Goal: Check status: Check status

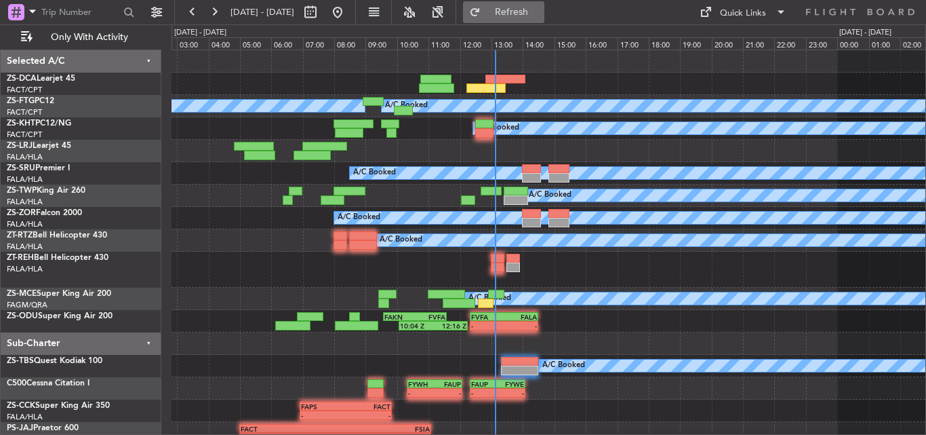
click at [517, 12] on button "Refresh" at bounding box center [503, 12] width 81 height 22
click at [212, 9] on button at bounding box center [214, 12] width 22 height 22
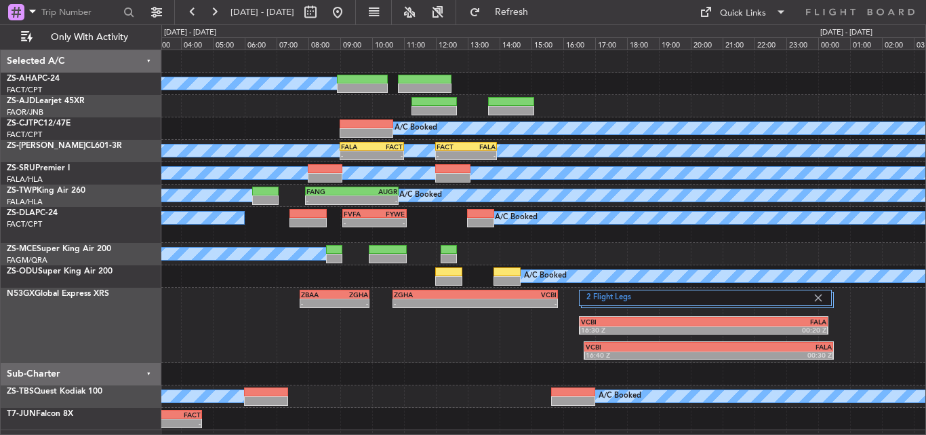
click at [283, 140] on div "A/C Booked A/C Booked A/C Booked A/C Booked - - FALA 09:00 Z FACT 11:00 Z - - F…" at bounding box center [543, 240] width 764 height 380
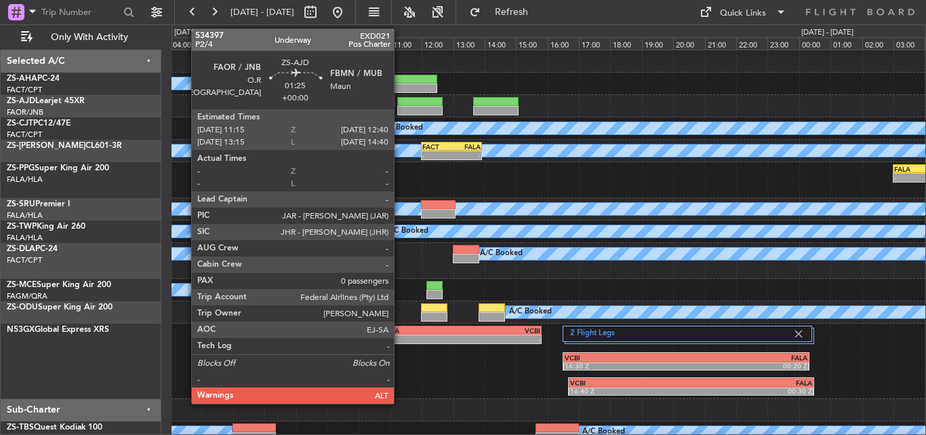
click at [400, 102] on div at bounding box center [419, 101] width 45 height 9
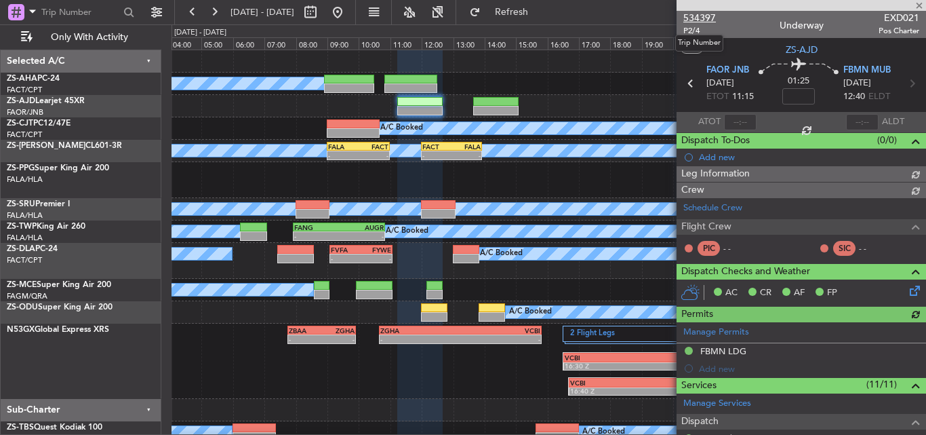
click at [698, 16] on span "534397" at bounding box center [699, 18] width 33 height 14
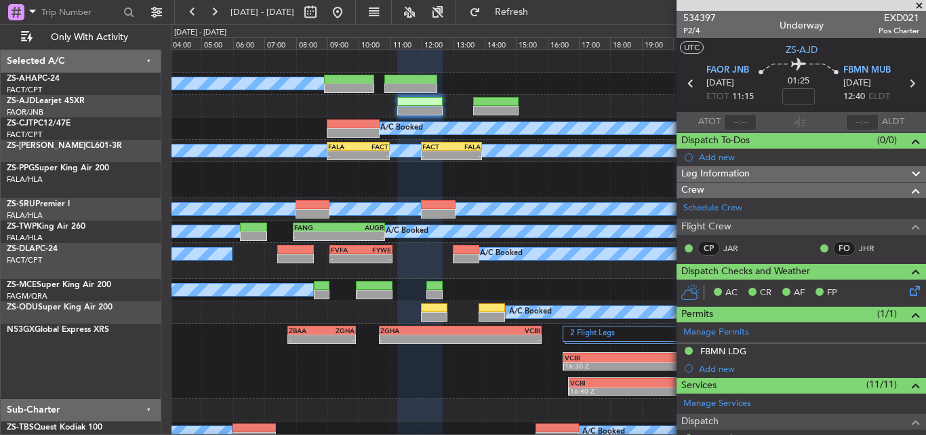
click at [921, 7] on span at bounding box center [919, 6] width 14 height 12
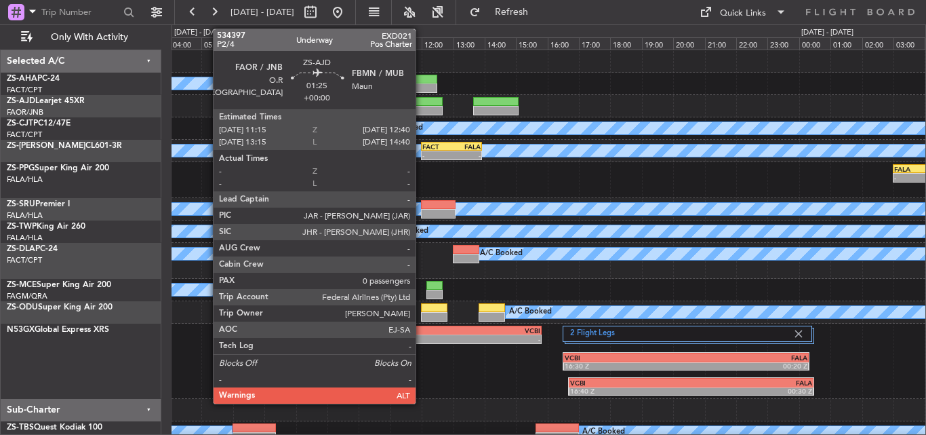
click at [422, 105] on div at bounding box center [419, 101] width 45 height 9
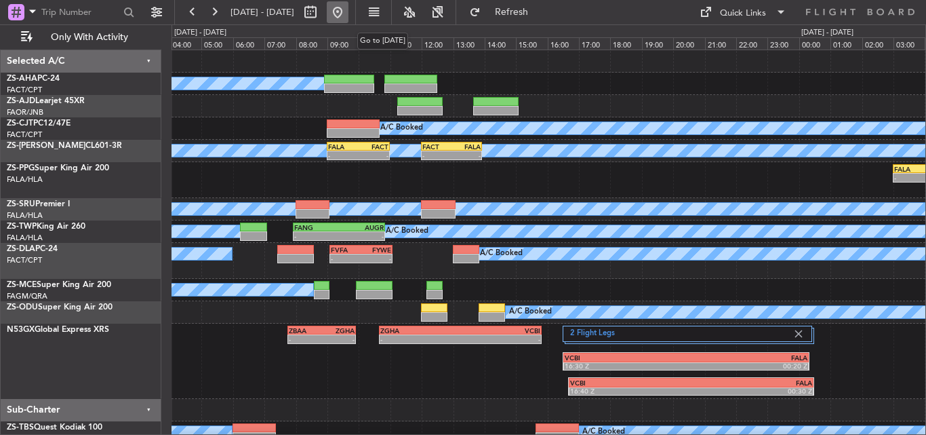
click at [348, 11] on button at bounding box center [338, 12] width 22 height 22
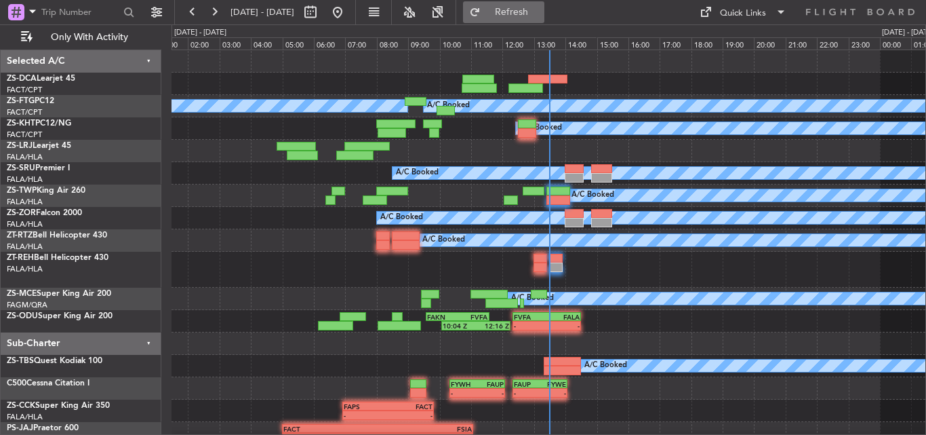
click at [523, 14] on button "Refresh" at bounding box center [503, 12] width 81 height 22
click at [540, 11] on span "Refresh" at bounding box center [511, 11] width 57 height 9
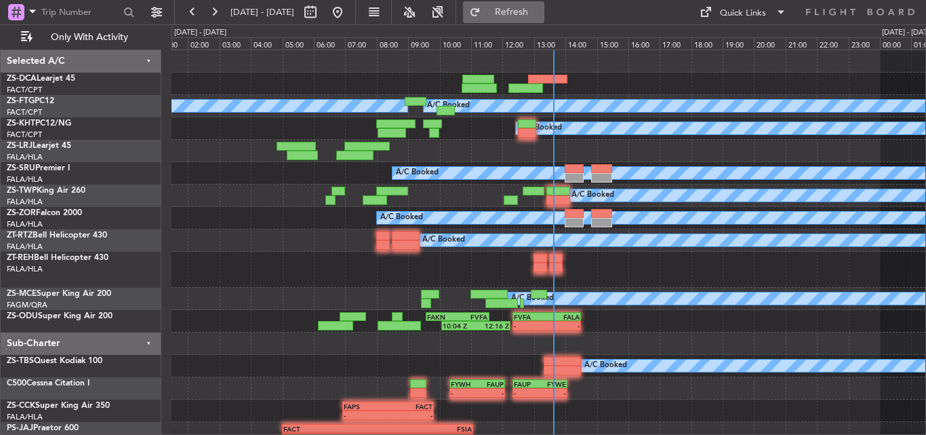
click at [540, 17] on span "Refresh" at bounding box center [511, 11] width 57 height 9
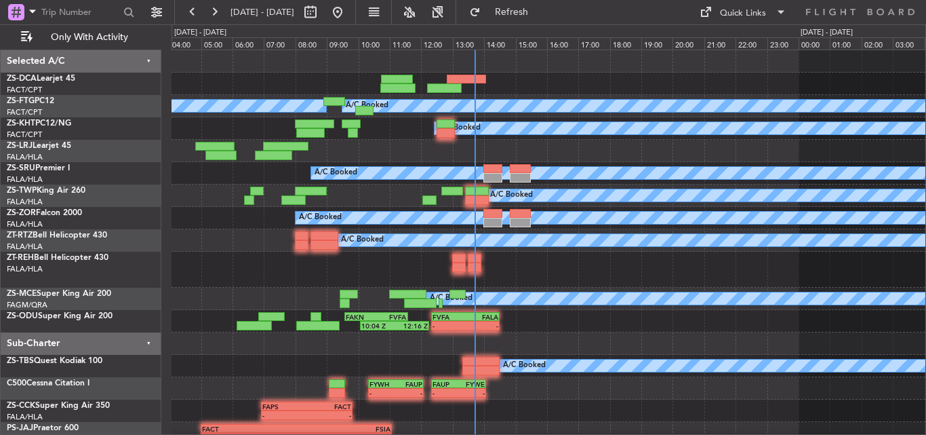
click at [287, 298] on div "A/C Booked A/C Booked A/C Booked A/C Booked A/C Booked - - FANG 07:55 Z AUGR 10…" at bounding box center [549, 280] width 754 height 461
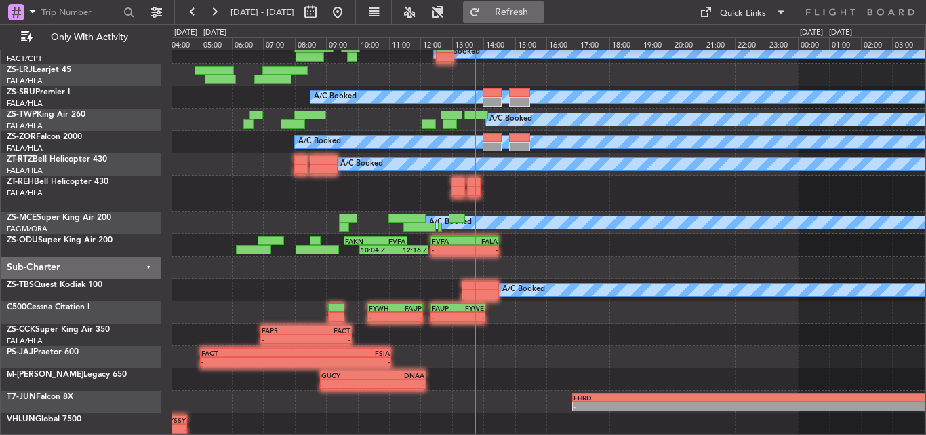
click at [536, 1] on button "Refresh" at bounding box center [503, 12] width 81 height 22
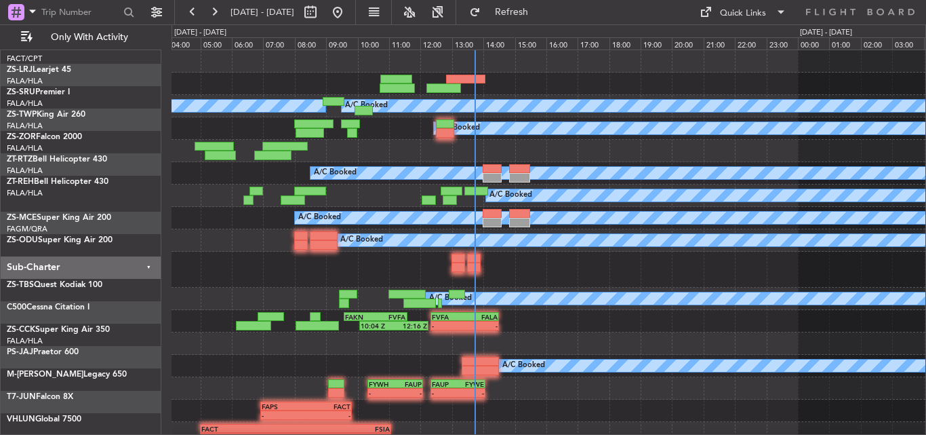
scroll to position [0, 0]
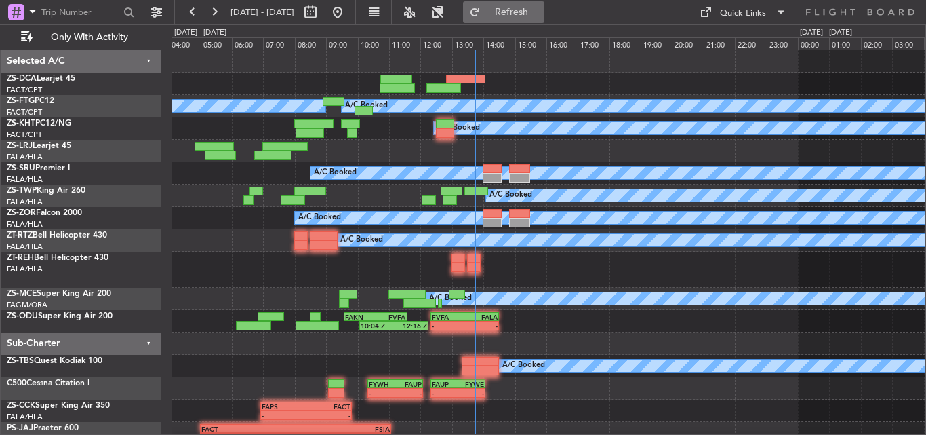
click at [530, 4] on button "Refresh" at bounding box center [503, 12] width 81 height 22
click at [540, 9] on span "Refresh" at bounding box center [511, 11] width 57 height 9
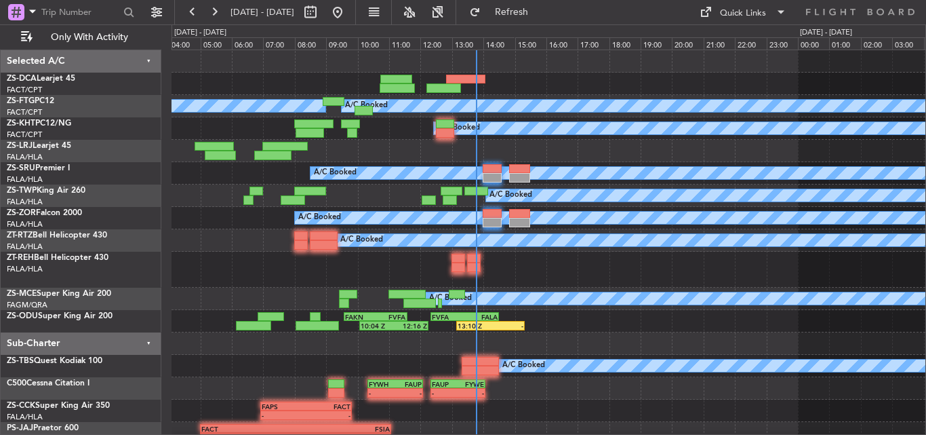
click at [348, 273] on div at bounding box center [549, 270] width 754 height 36
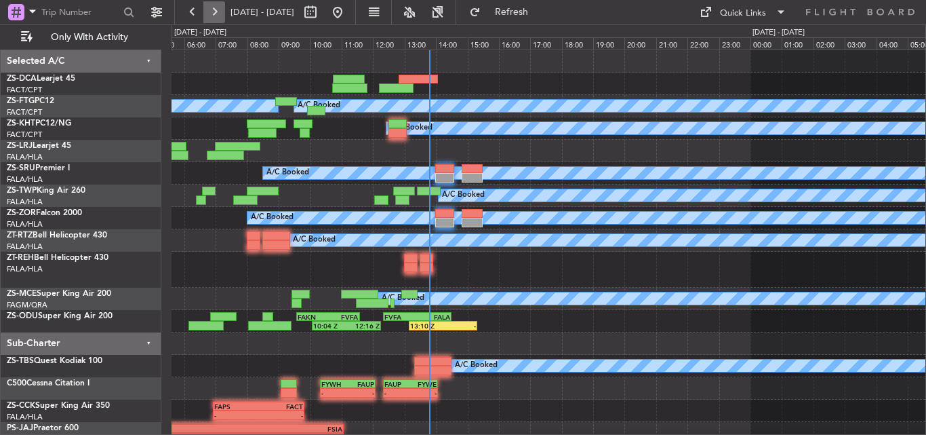
click at [214, 14] on button at bounding box center [214, 12] width 22 height 22
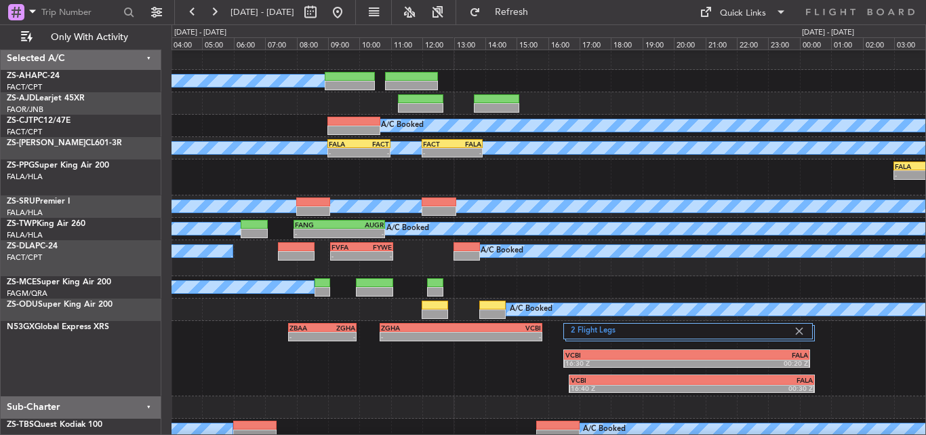
click at [413, 176] on div "FALA 03:00 Z FVRG 05:05 Z - - A/C Booked" at bounding box center [549, 177] width 754 height 36
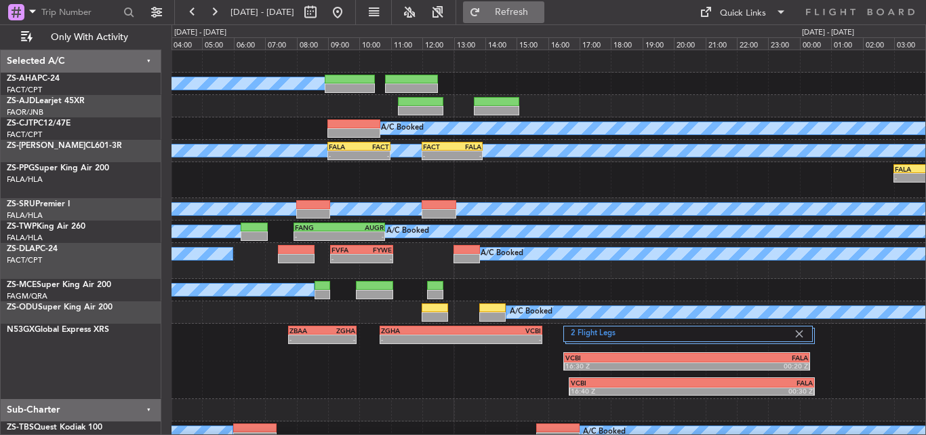
click at [529, 16] on span "Refresh" at bounding box center [511, 11] width 57 height 9
click at [348, 10] on button at bounding box center [338, 12] width 22 height 22
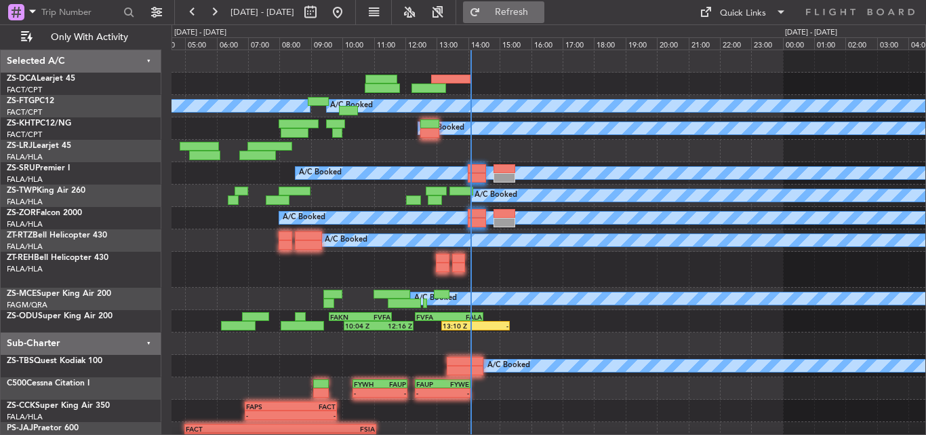
click at [529, 13] on span "Refresh" at bounding box center [511, 11] width 57 height 9
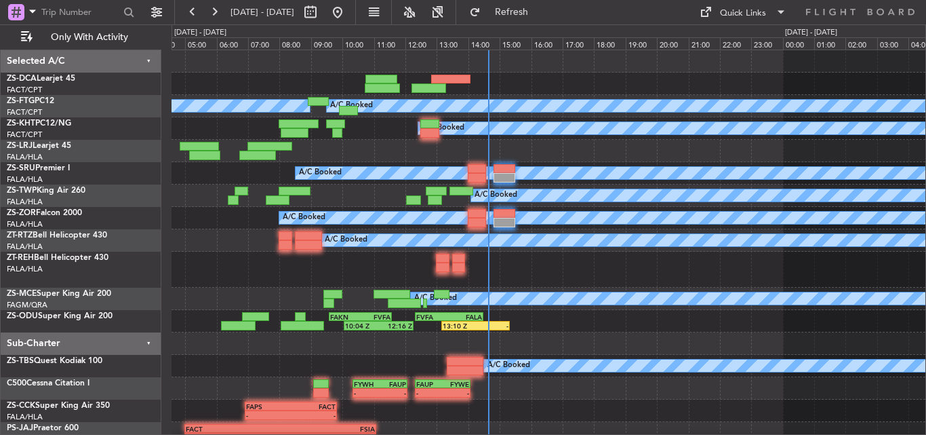
click at [561, 409] on div "- - FAPS 06:55 Z FACT 09:50 Z" at bounding box center [549, 410] width 754 height 22
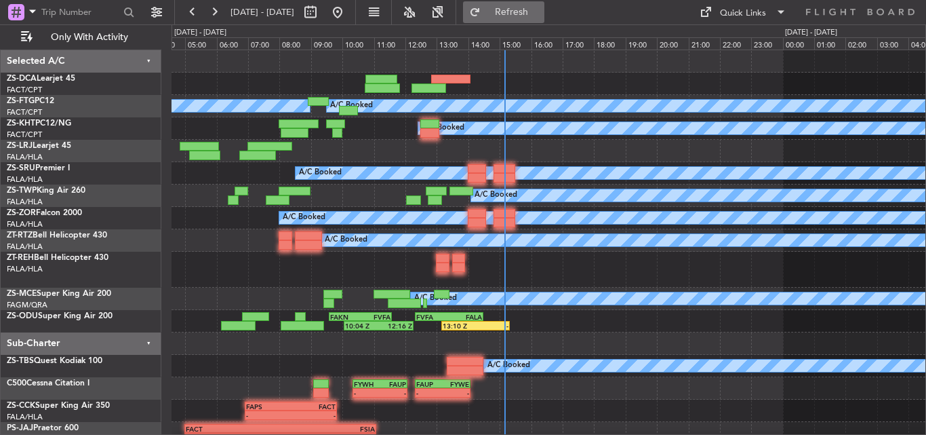
click at [540, 16] on span "Refresh" at bounding box center [511, 11] width 57 height 9
click at [540, 7] on span "Refresh" at bounding box center [511, 11] width 57 height 9
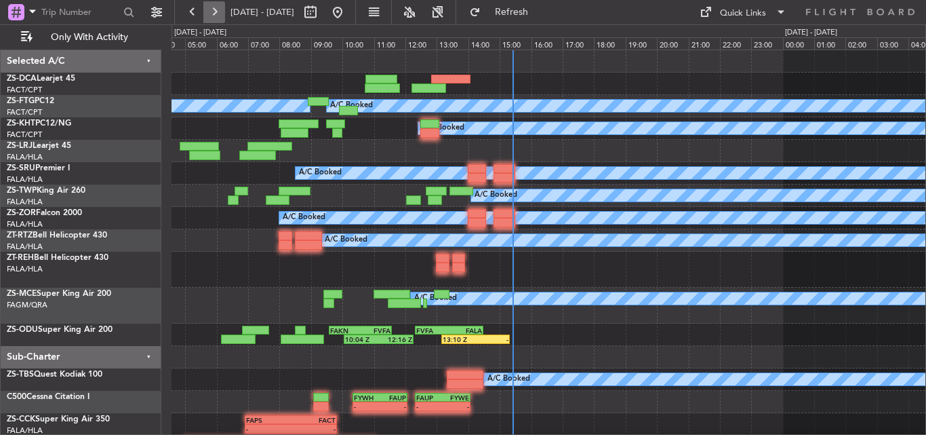
click at [220, 12] on button at bounding box center [214, 12] width 22 height 22
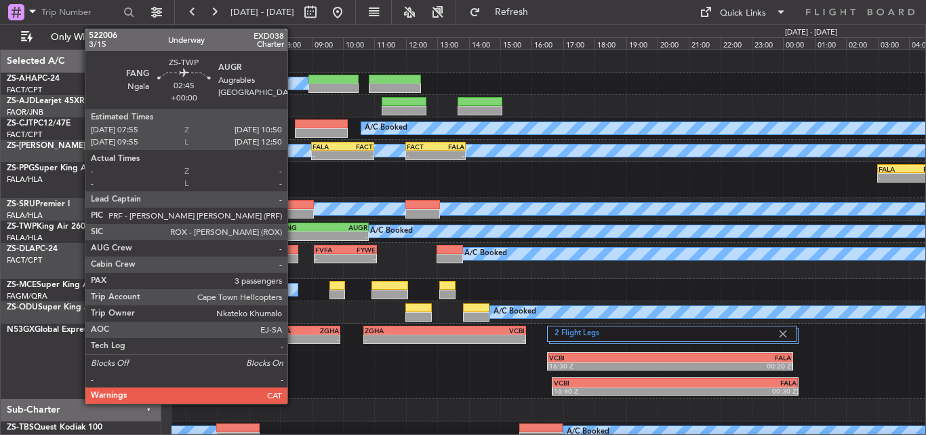
click at [294, 234] on div "-" at bounding box center [300, 236] width 45 height 8
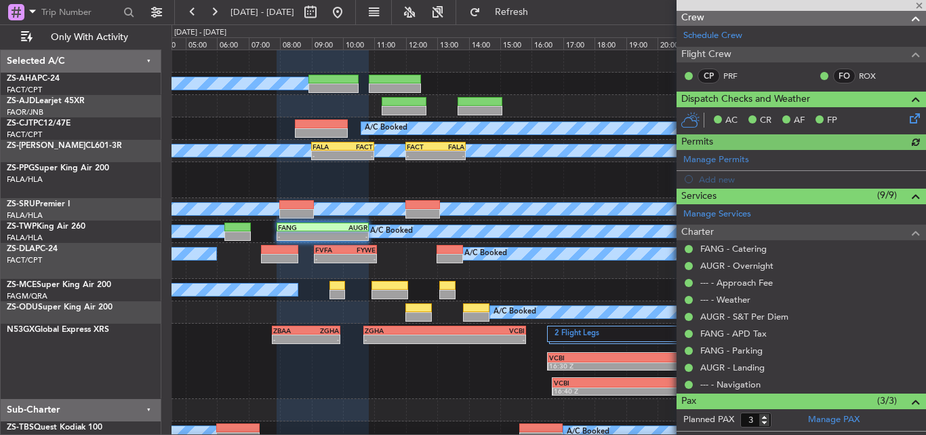
scroll to position [260, 0]
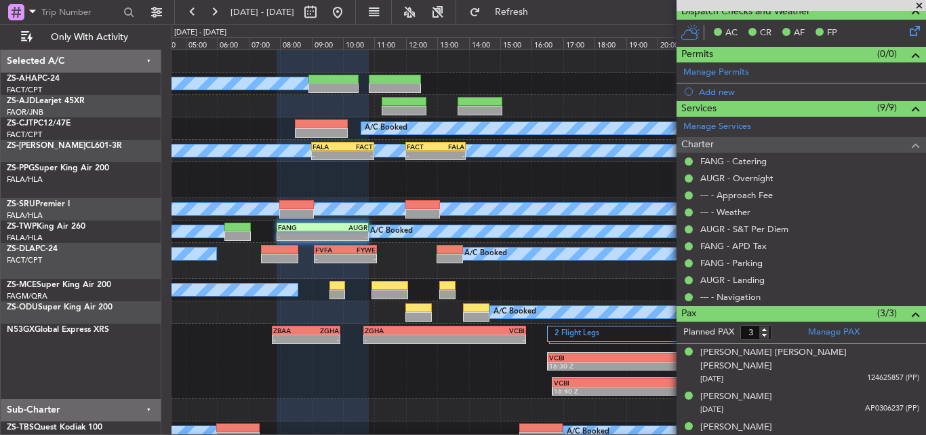
click at [915, 5] on span at bounding box center [919, 6] width 14 height 12
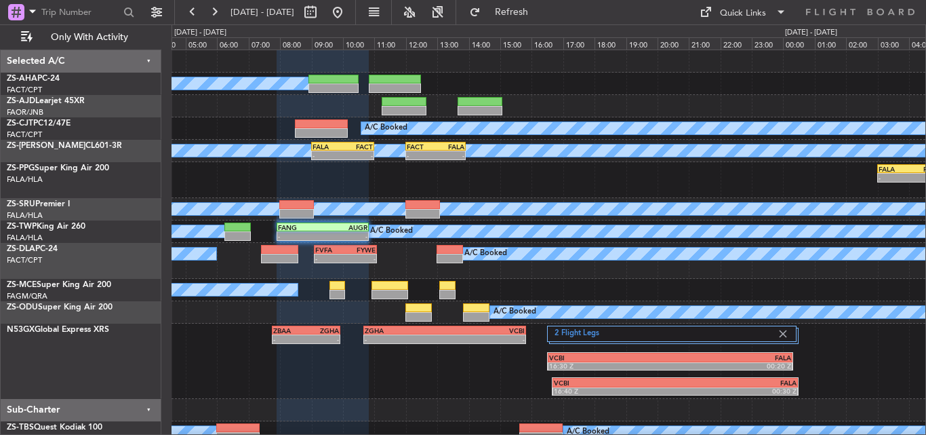
type input "0"
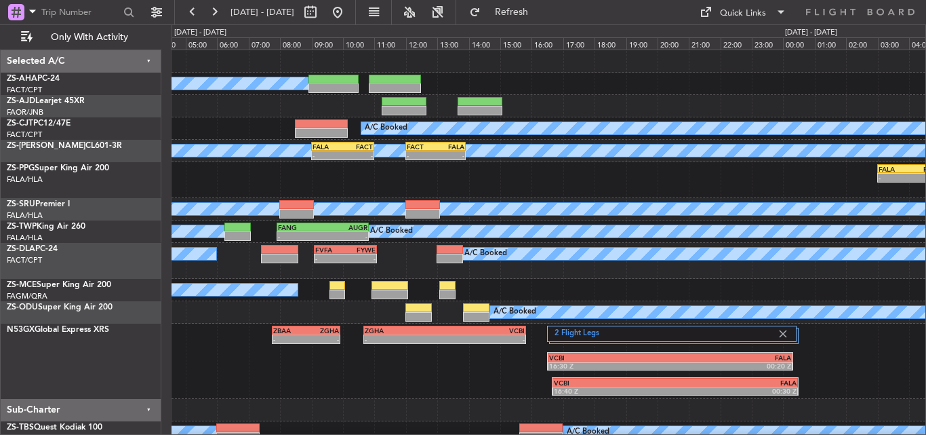
scroll to position [0, 0]
click at [536, 5] on button "Refresh" at bounding box center [503, 12] width 81 height 22
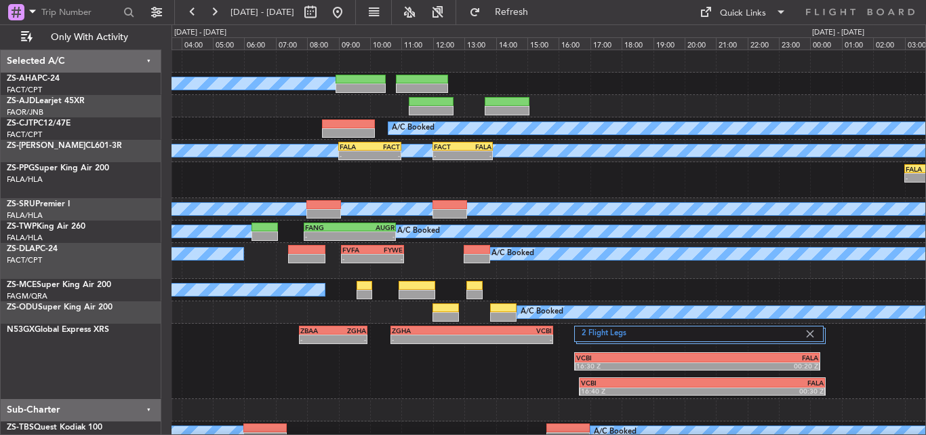
click at [419, 178] on div "- - FALA 03:00 Z FVRG 05:05 Z A/C Booked" at bounding box center [549, 180] width 754 height 36
